Goal: Contribute content: Add original content to the website for others to see

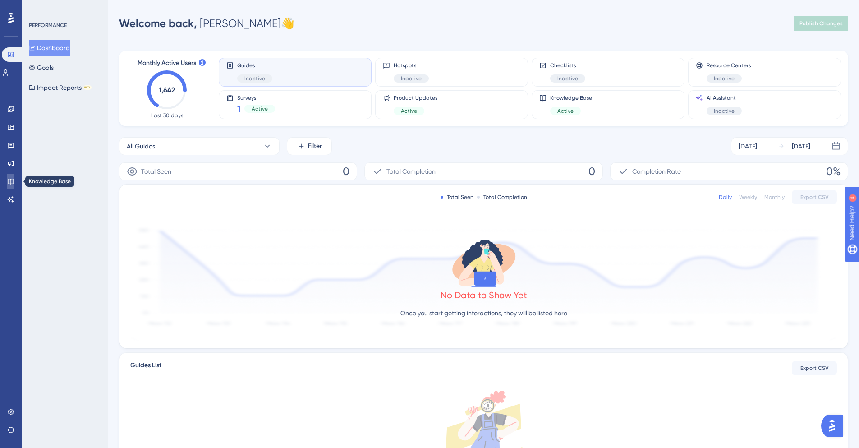
click at [7, 181] on link at bounding box center [10, 181] width 7 height 14
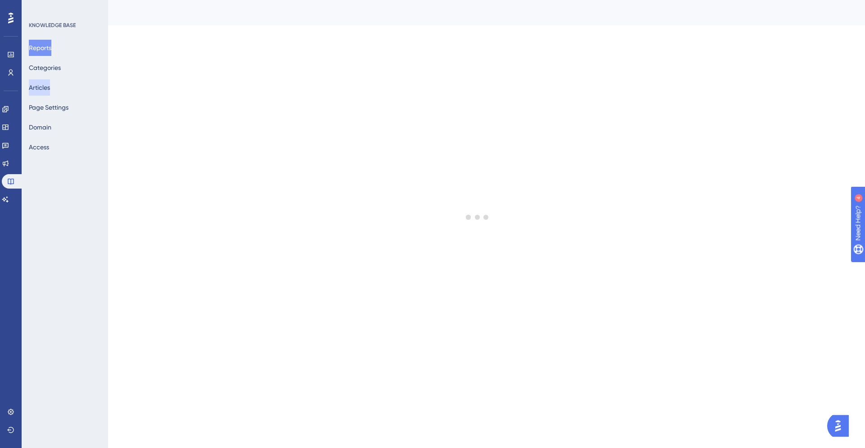
click at [50, 81] on button "Articles" at bounding box center [39, 87] width 21 height 16
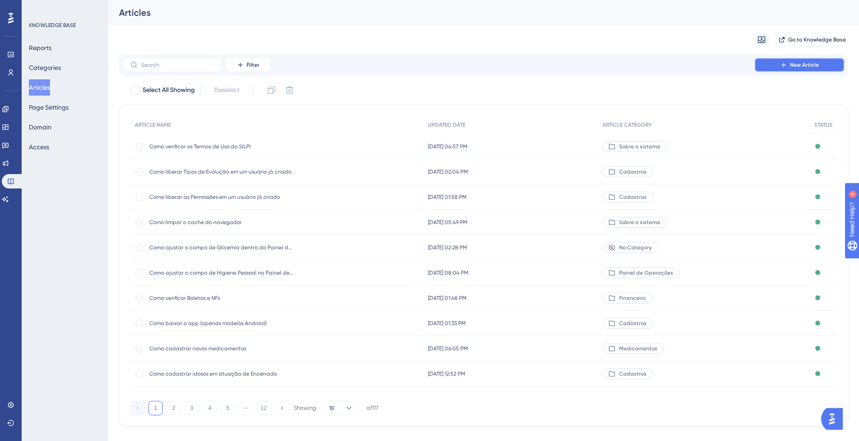
click at [792, 66] on span "New Article" at bounding box center [804, 64] width 29 height 7
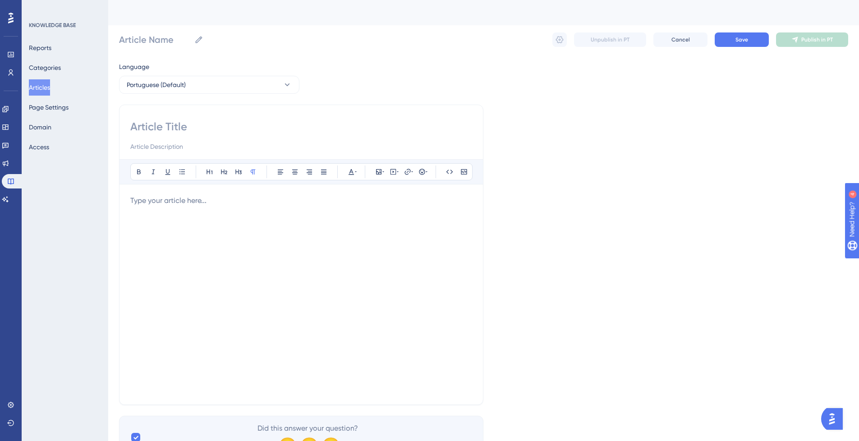
click at [342, 121] on input at bounding box center [301, 126] width 342 height 14
type input "Como"
click at [225, 200] on p at bounding box center [301, 200] width 342 height 11
click at [201, 116] on div "Como Bold Italic Underline Bullet Point Heading 1 Heading 2 Heading 3 Normal Al…" at bounding box center [301, 255] width 364 height 300
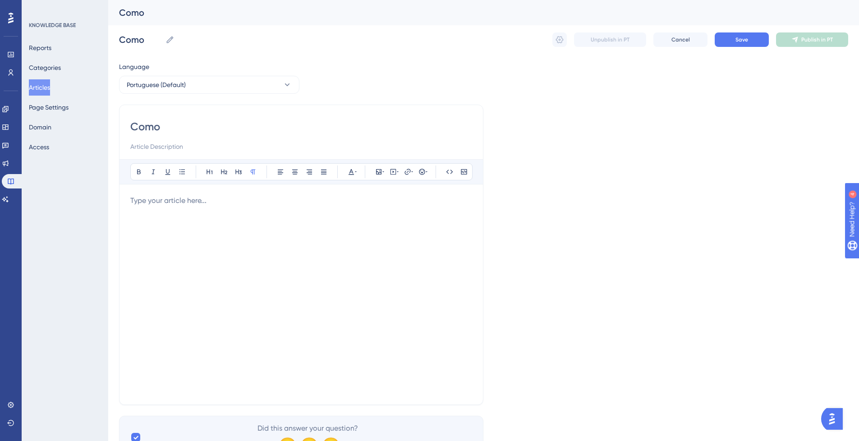
click at [207, 123] on input "Como" at bounding box center [301, 126] width 342 height 14
type input "Como recuperar um usuário excluído"
type input "Como recuperar um usuário/pr excluído"
type input "Como recuperar um usuário/pri excluído"
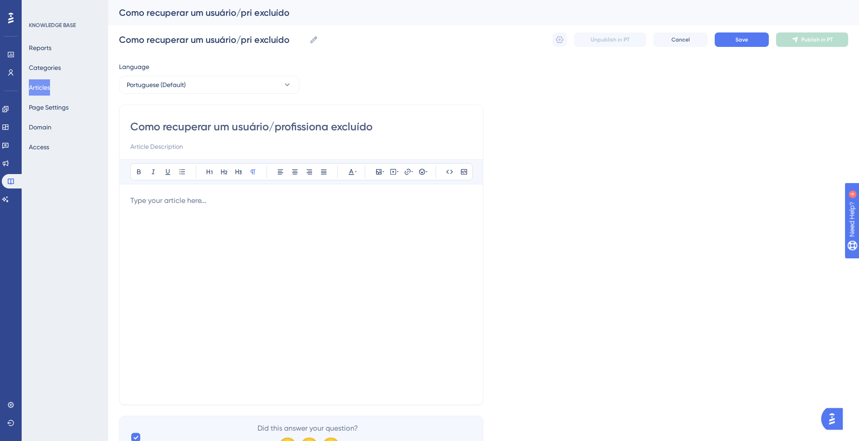
type input "Como recuperar um usuário/profissional excluído"
click at [394, 124] on input "Como recuperar um usuário/profissional excluído" at bounding box center [301, 126] width 342 height 14
type input "Como recuperar um usuário/profissional excluído"
click at [288, 147] on input at bounding box center [301, 146] width 342 height 11
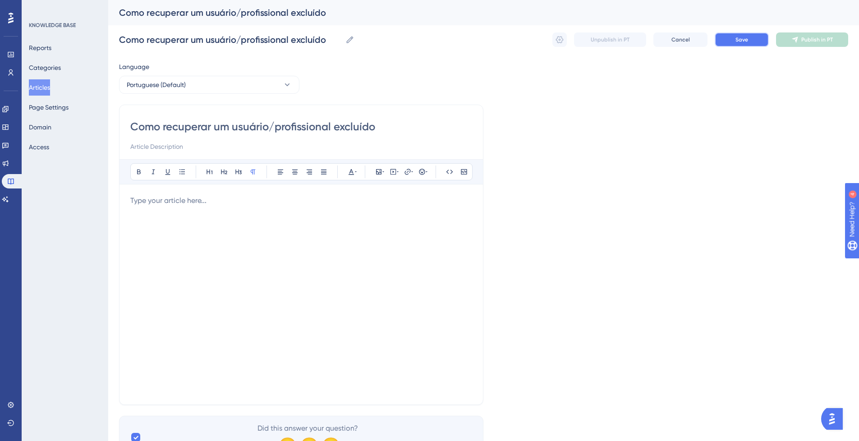
click at [731, 46] on button "Save" at bounding box center [741, 39] width 54 height 14
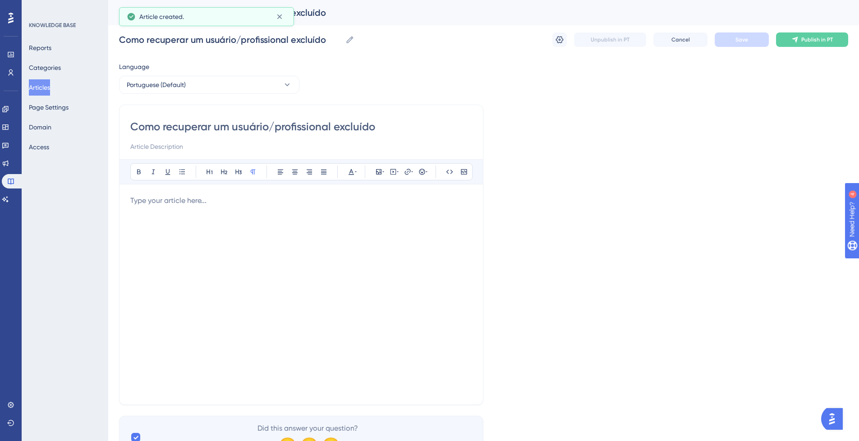
click at [41, 91] on button "Articles" at bounding box center [39, 87] width 21 height 16
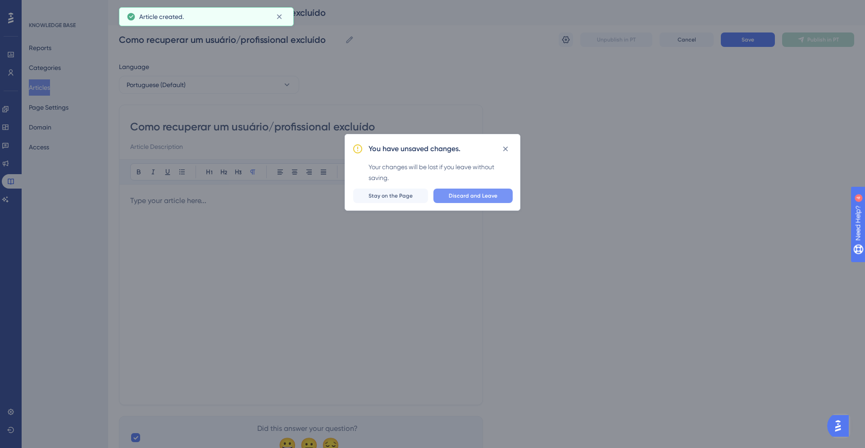
click at [450, 198] on button "Discard and Leave" at bounding box center [473, 195] width 79 height 14
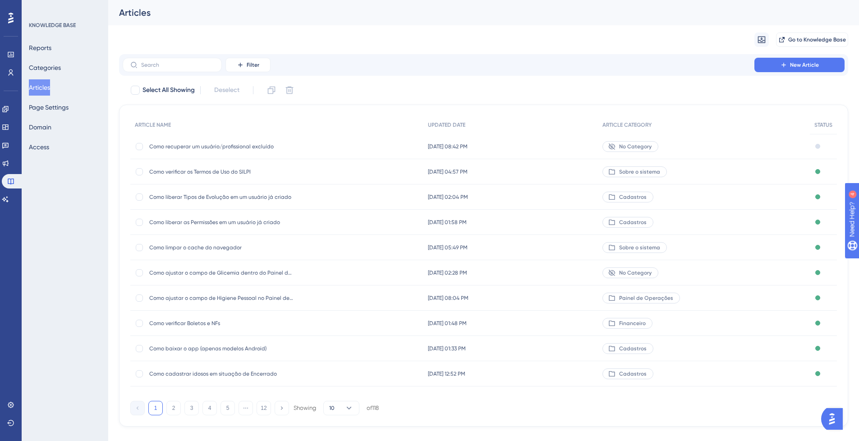
click at [225, 183] on div "Como verificar os Termos de Uso do SILPI Como verificar os Termos de Uso do SIL…" at bounding box center [221, 171] width 144 height 25
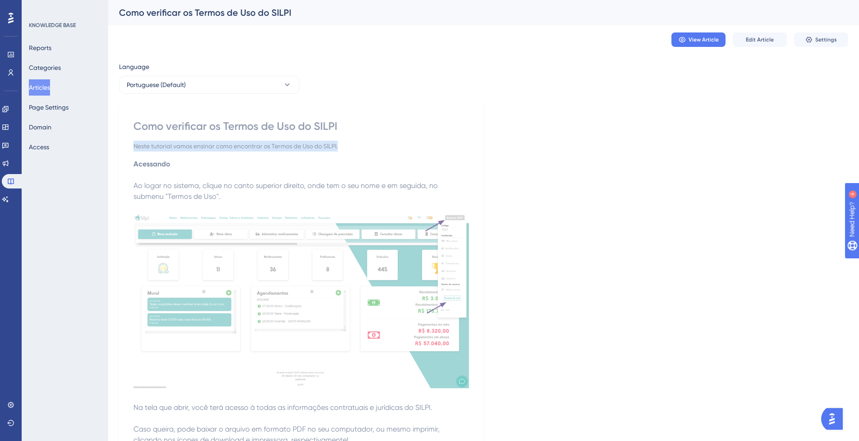
drag, startPoint x: 135, startPoint y: 144, endPoint x: 349, endPoint y: 151, distance: 214.2
click at [349, 151] on div "Neste tutorial vamos ensinar como encontrar os Termos de Uso do SILPI." at bounding box center [300, 146] width 335 height 11
copy div "Neste tutorial vamos ensinar como encontrar os Termos de Uso do SILPI."
drag, startPoint x: 46, startPoint y: 88, endPoint x: 77, endPoint y: 94, distance: 31.2
click at [46, 88] on button "Articles" at bounding box center [39, 87] width 21 height 16
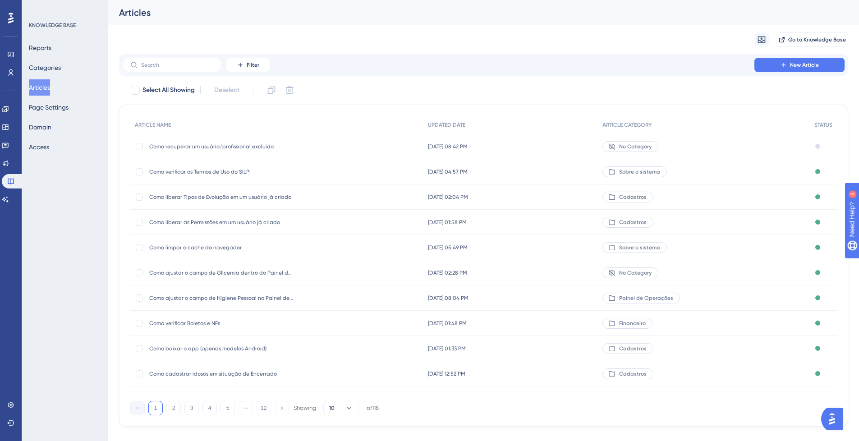
click at [210, 143] on span "Como recuperar um usuário/profissional excluído" at bounding box center [221, 146] width 144 height 7
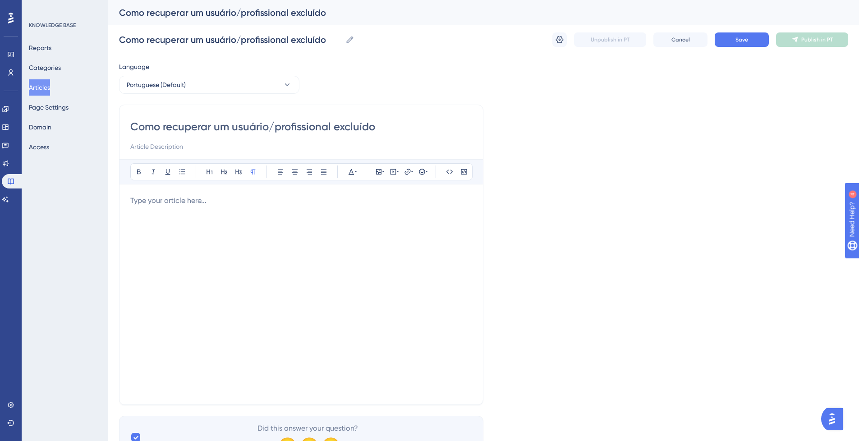
click at [208, 143] on input at bounding box center [301, 146] width 342 height 11
paste input "Neste tutorial vamos ensinar como encontrar os Termos de Uso do SILPI."
drag, startPoint x: 164, startPoint y: 126, endPoint x: 376, endPoint y: 128, distance: 211.8
click at [376, 127] on input "Como recuperar um usuário/profissional excluído" at bounding box center [301, 126] width 342 height 14
drag, startPoint x: 233, startPoint y: 146, endPoint x: 321, endPoint y: 146, distance: 87.9
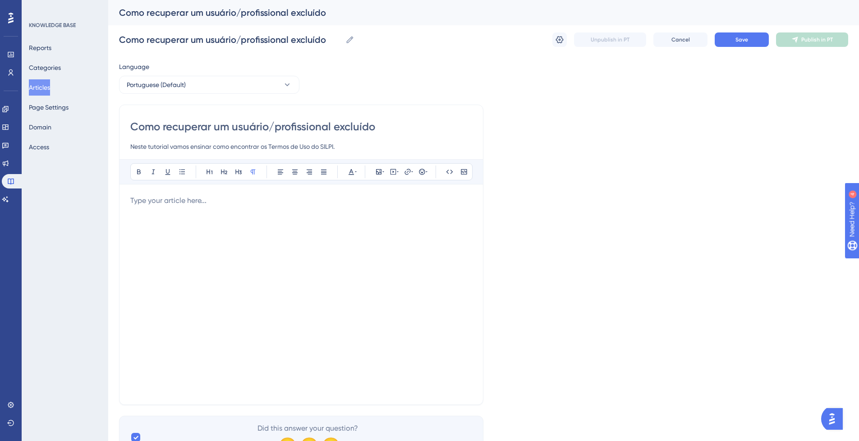
click at [321, 145] on input "Neste tutorial vamos ensinar como encontrar os Termos de Uso do SILPI." at bounding box center [301, 146] width 342 height 11
paste input "recuperar um usuário/profissional excluí"
type input "Neste tutorial vamos ensinar como recuperar um usuário/profissional excluído no…"
click at [334, 195] on p at bounding box center [301, 200] width 342 height 11
drag, startPoint x: 738, startPoint y: 32, endPoint x: 741, endPoint y: 35, distance: 4.8
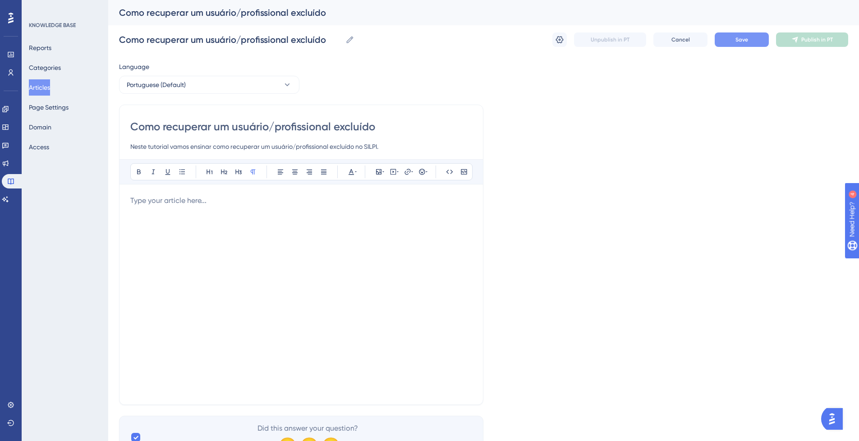
click at [738, 32] on div "Como recuperar um usuário/profissional excluído Como recuperar um usuário/profi…" at bounding box center [483, 39] width 729 height 29
click at [741, 35] on button "Save" at bounding box center [741, 39] width 54 height 14
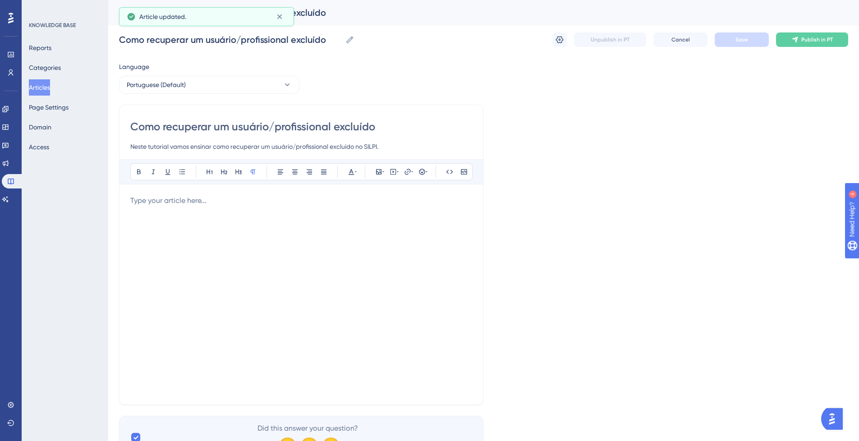
click at [48, 85] on button "Articles" at bounding box center [39, 87] width 21 height 16
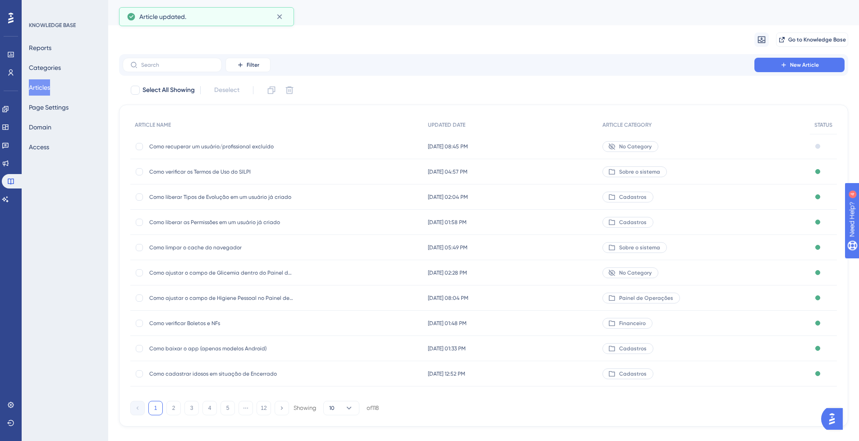
click at [209, 224] on span "Como liberar as Permissões em um usuário já criado" at bounding box center [221, 222] width 144 height 7
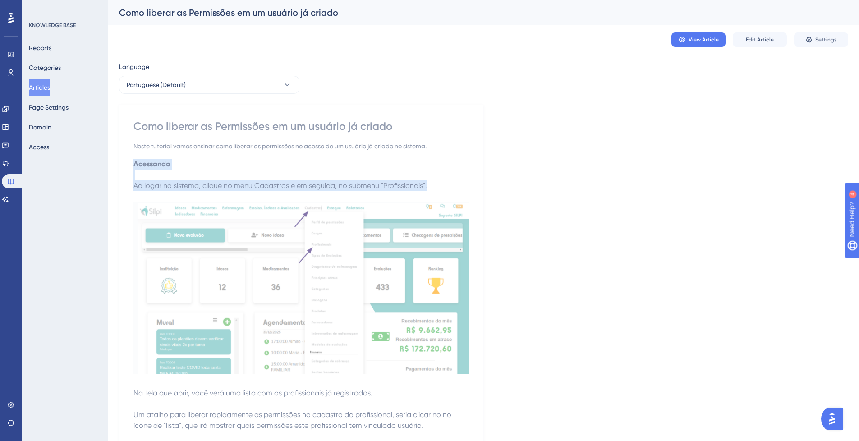
drag, startPoint x: 134, startPoint y: 162, endPoint x: 443, endPoint y: 182, distance: 310.2
copy div "Acessando Ao logar no sistema, clique no menu Cadastros e em seguida, no submen…"
click at [50, 81] on button "Articles" at bounding box center [39, 87] width 21 height 16
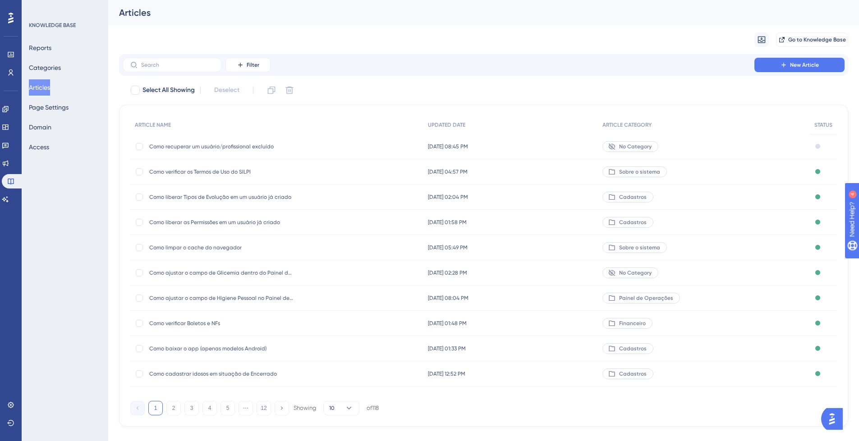
click at [297, 149] on div "Como recuperar um usuário/profissional excluído Como recuperar um usuário/profi…" at bounding box center [276, 146] width 293 height 25
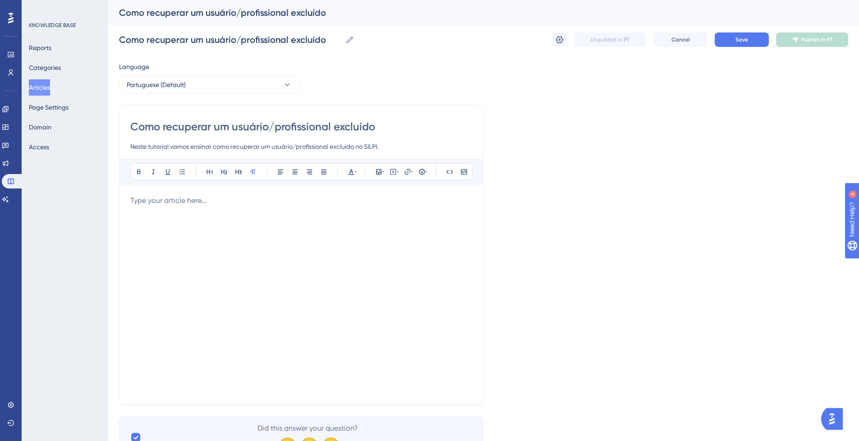
click at [265, 203] on p at bounding box center [301, 200] width 342 height 11
